Goal: Check status

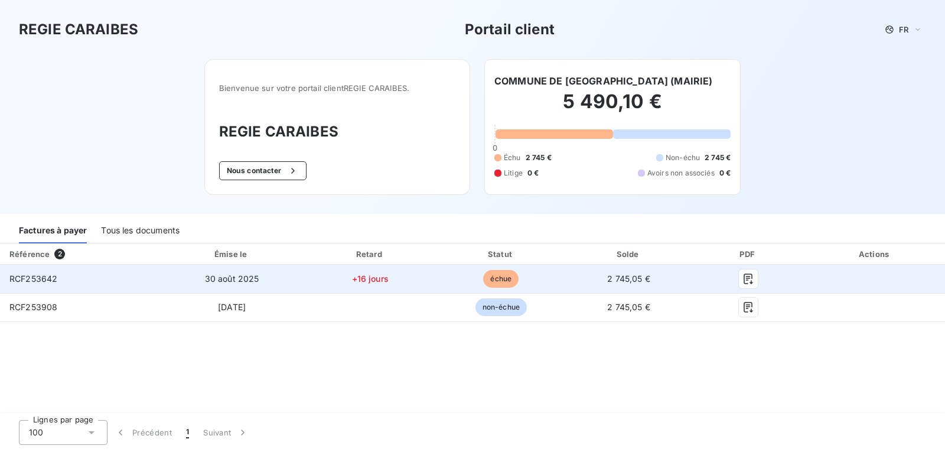
click at [245, 281] on span "30 août 2025" at bounding box center [232, 278] width 54 height 10
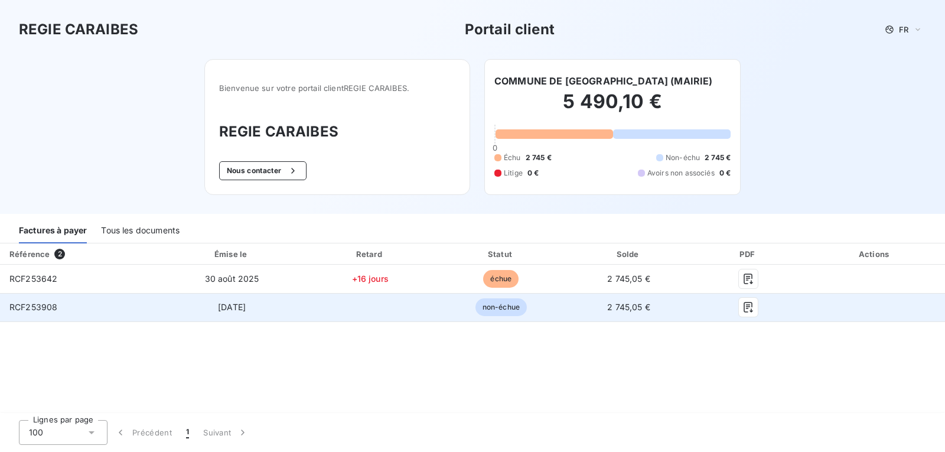
click at [221, 314] on td "[DATE]" at bounding box center [232, 307] width 144 height 28
click at [478, 310] on span "non-échue" at bounding box center [500, 307] width 51 height 18
click at [477, 310] on span "non-échue" at bounding box center [500, 307] width 51 height 18
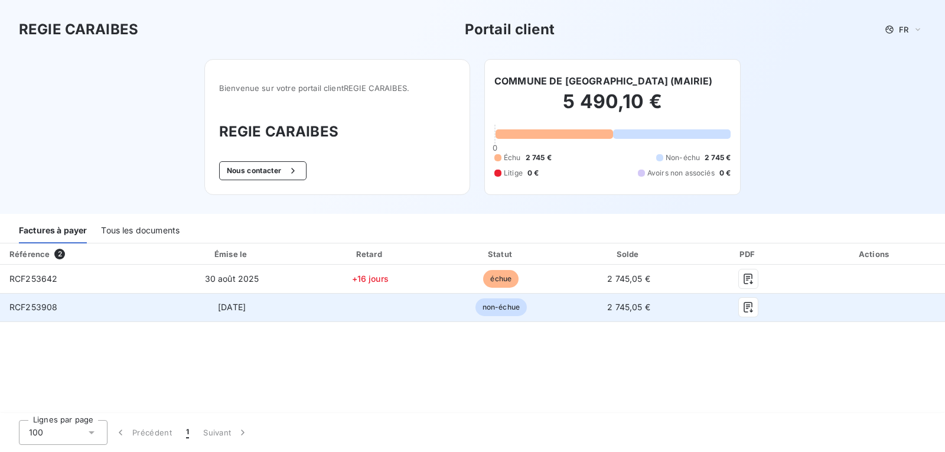
click at [56, 310] on span "RCF253908" at bounding box center [33, 307] width 48 height 10
